Goal: Information Seeking & Learning: Learn about a topic

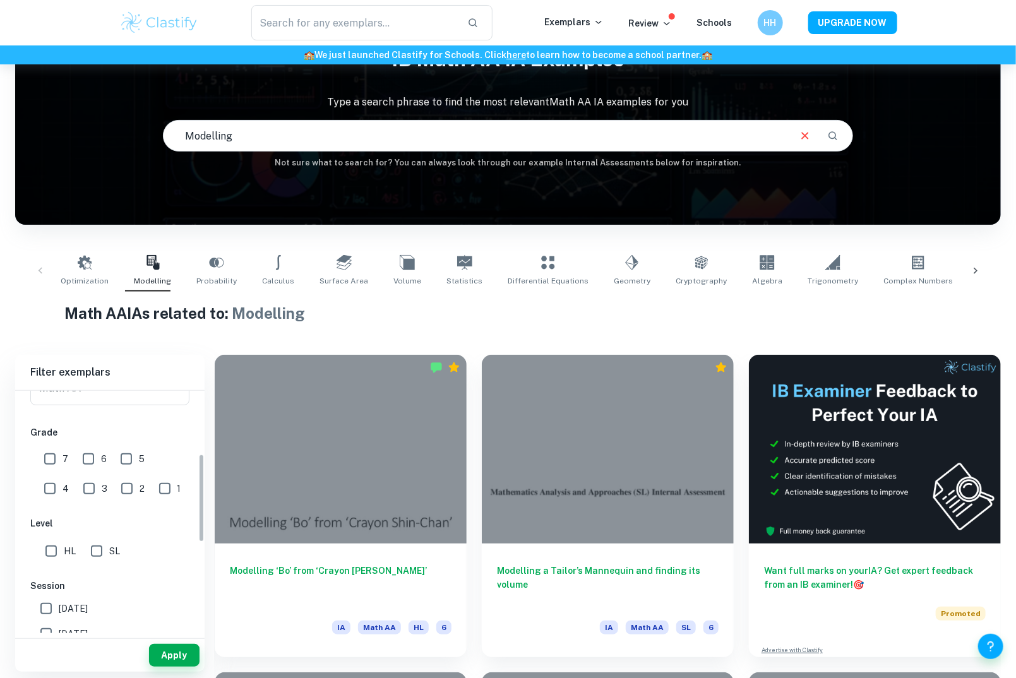
scroll to position [195, 0]
click at [54, 546] on input "HL" at bounding box center [51, 544] width 25 height 25
checkbox input "true"
click at [45, 452] on input "7" at bounding box center [49, 452] width 25 height 25
checkbox input "true"
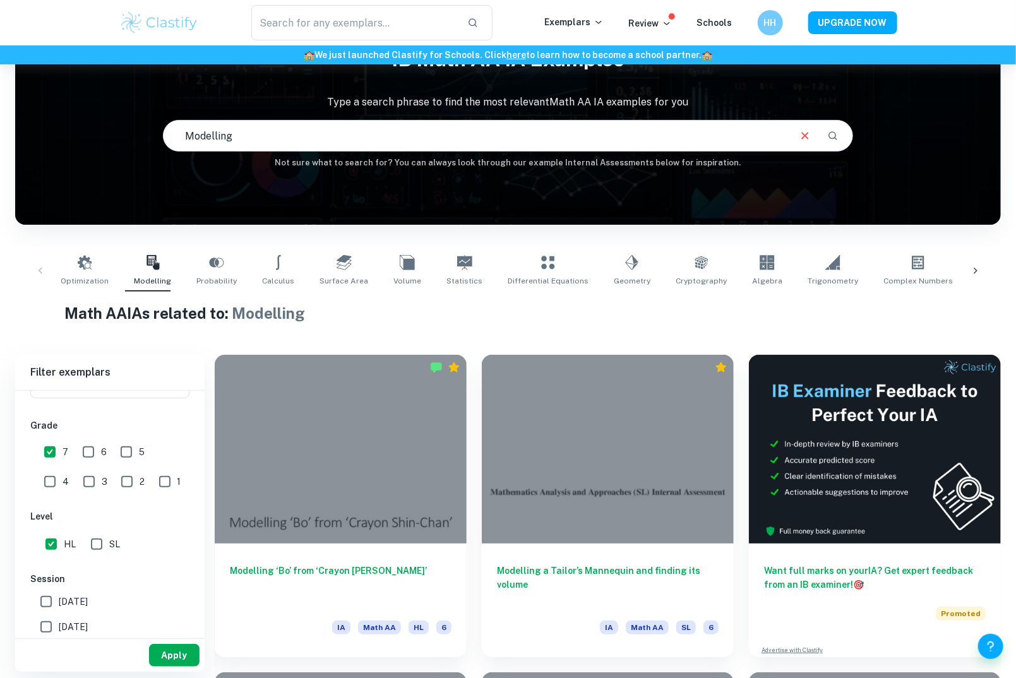
click at [172, 657] on button "Apply" at bounding box center [174, 655] width 51 height 23
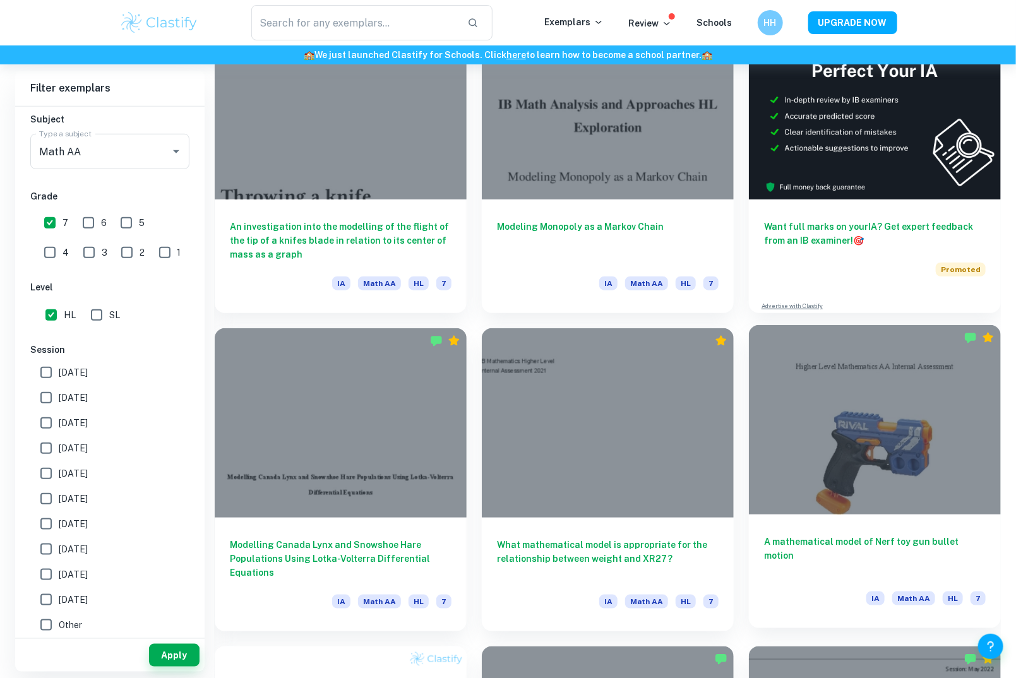
scroll to position [418, 0]
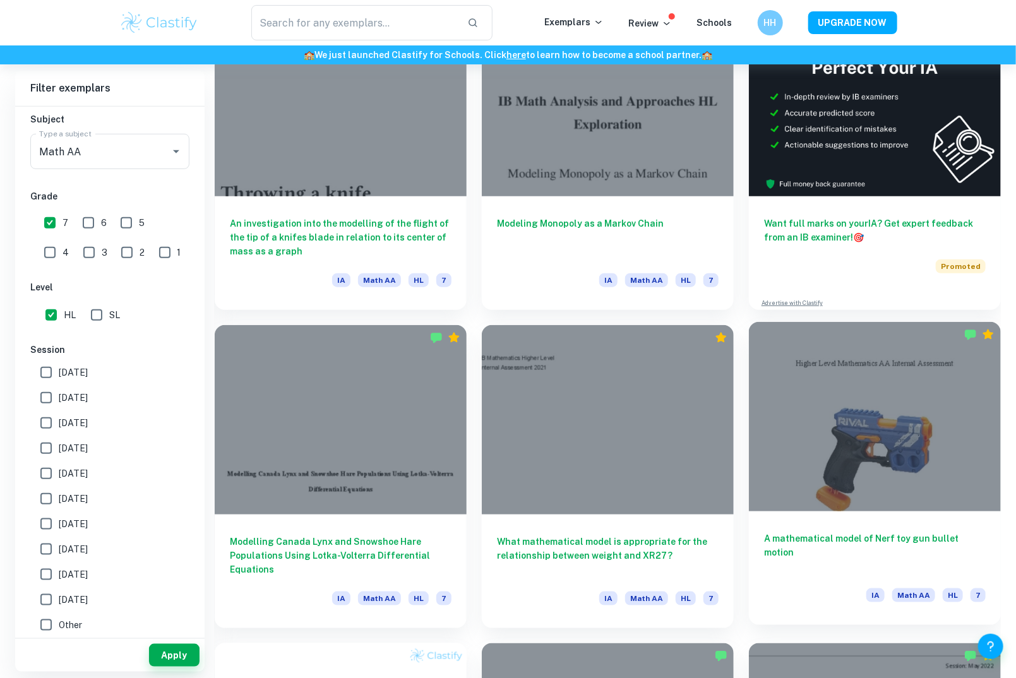
click at [923, 535] on h6 "A mathematical model of Nerf toy gun bullet motion" at bounding box center [875, 553] width 222 height 42
